Goal: Complete application form

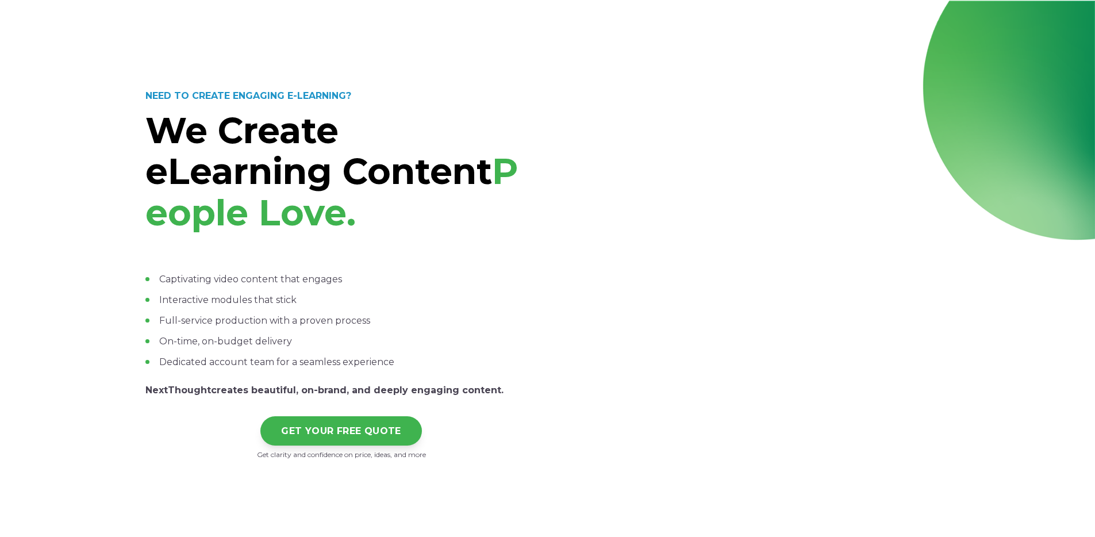
select select "persona_10"
select select "$5,000 - $15,000"
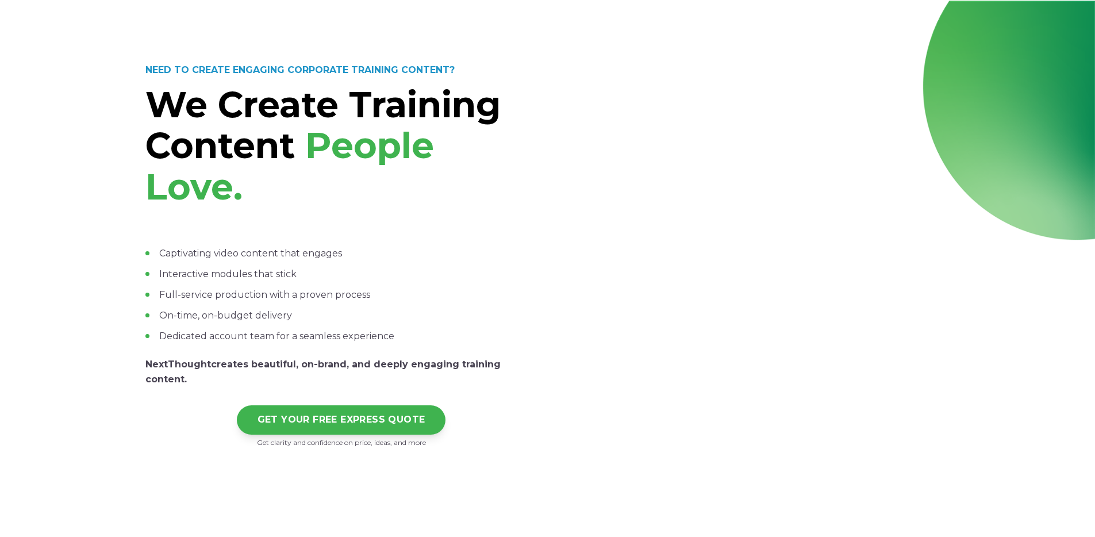
select select "persona_10"
select select "$5,000 - $15,000"
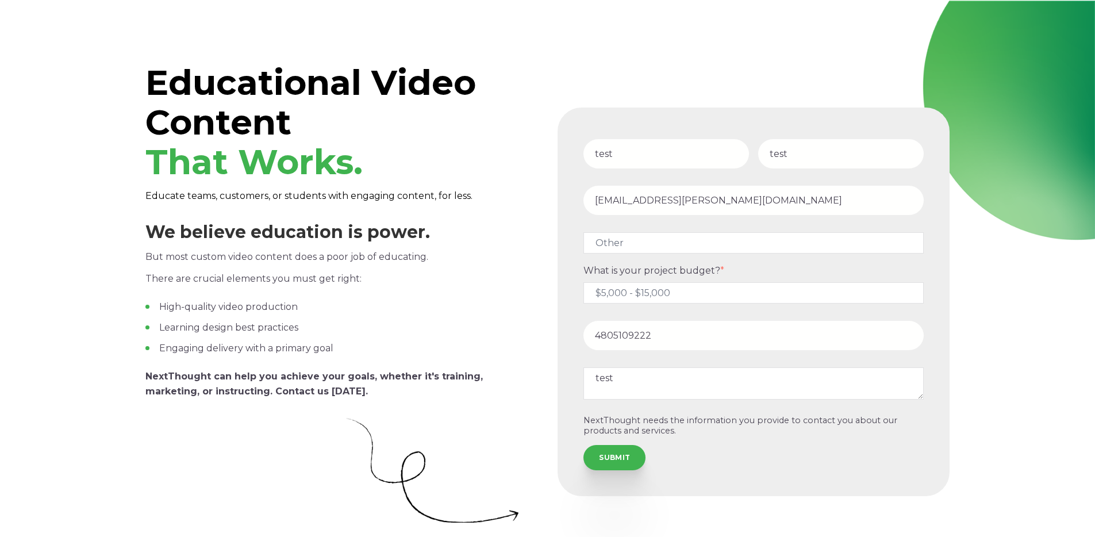
select select "persona_10"
select select "$5,000 - $15,000"
select select "persona_10"
select select "$5,000 - $15,000"
